Goal: Information Seeking & Learning: Learn about a topic

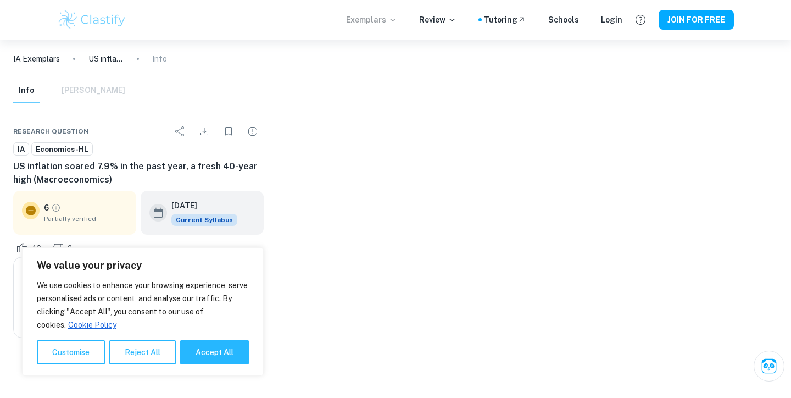
click at [395, 19] on icon at bounding box center [392, 20] width 5 height 3
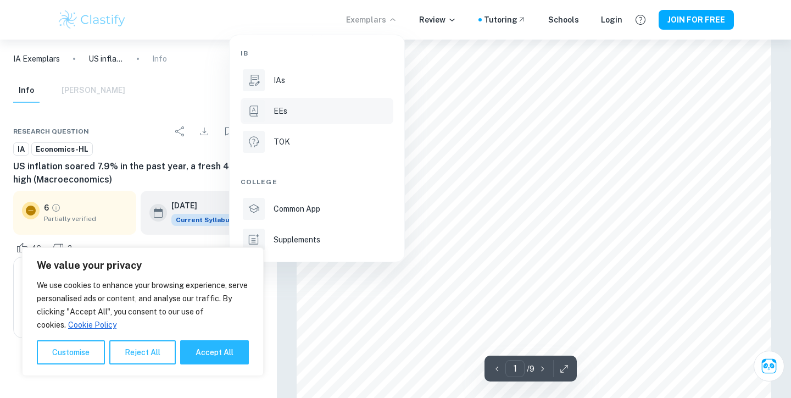
click at [311, 107] on div "EEs" at bounding box center [333, 111] width 118 height 12
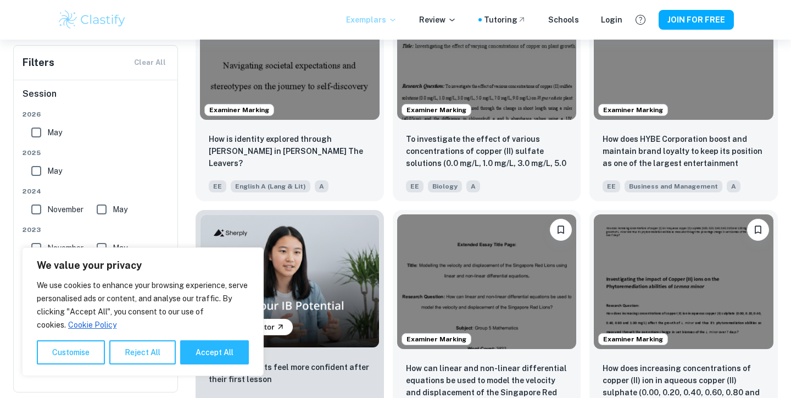
scroll to position [552, 0]
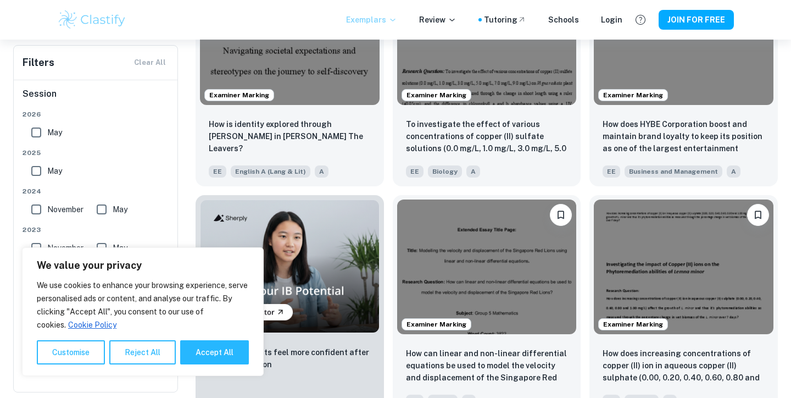
click at [207, 338] on div "We use cookies to enhance your browsing experience, serve personalised ads or c…" at bounding box center [143, 322] width 212 height 86
click at [213, 344] on button "Accept All" at bounding box center [214, 352] width 69 height 24
checkbox input "true"
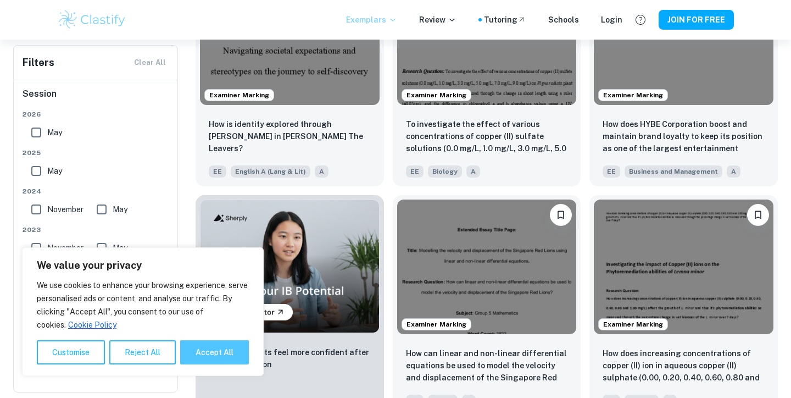
checkbox input "true"
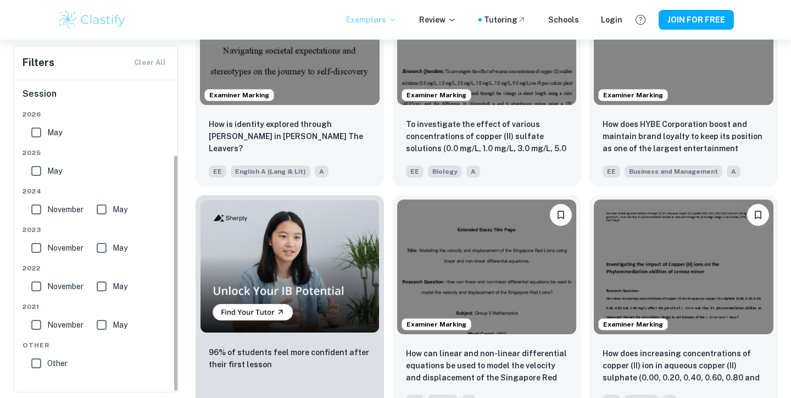
click at [110, 222] on div "[DATE] [DATE] [DATE] May [DATE] May [DATE] May [DATE] May Other Other" at bounding box center [96, 243] width 147 height 269
click at [105, 210] on input "May" at bounding box center [102, 209] width 22 height 22
checkbox input "true"
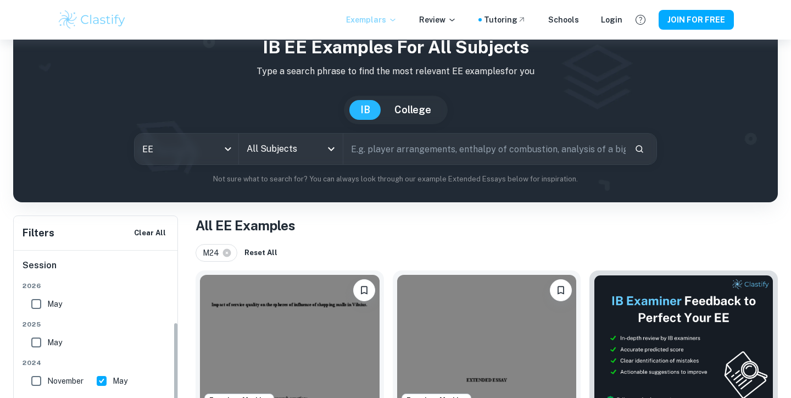
scroll to position [48, 0]
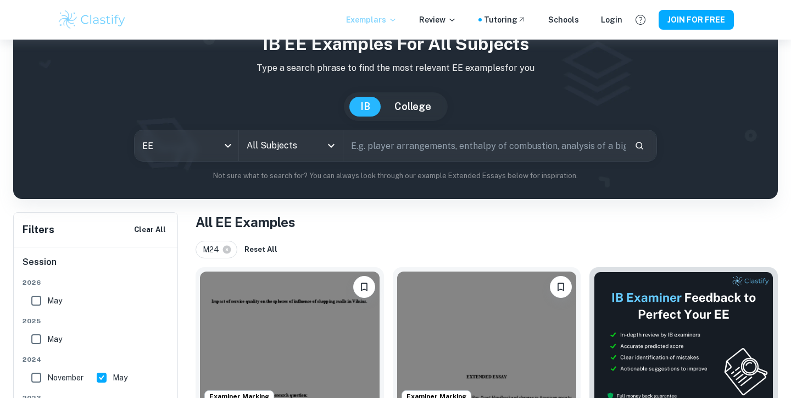
click at [281, 148] on input "All Subjects" at bounding box center [282, 145] width 77 height 21
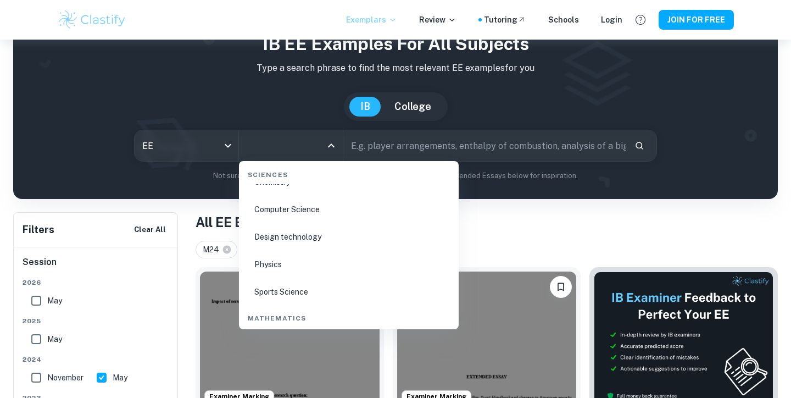
scroll to position [1692, 0]
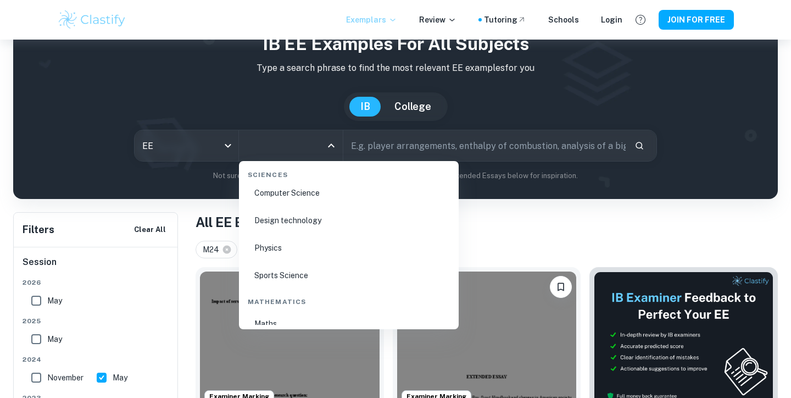
click at [303, 251] on li "Physics" at bounding box center [348, 247] width 211 height 25
type input "Physics"
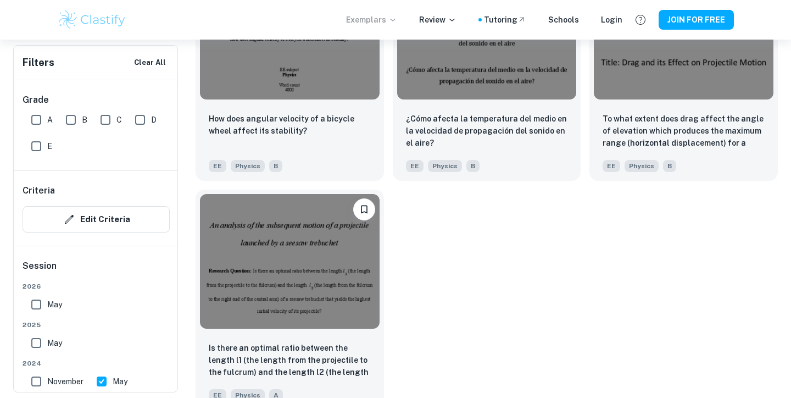
scroll to position [1372, 0]
